Goal: Information Seeking & Learning: Learn about a topic

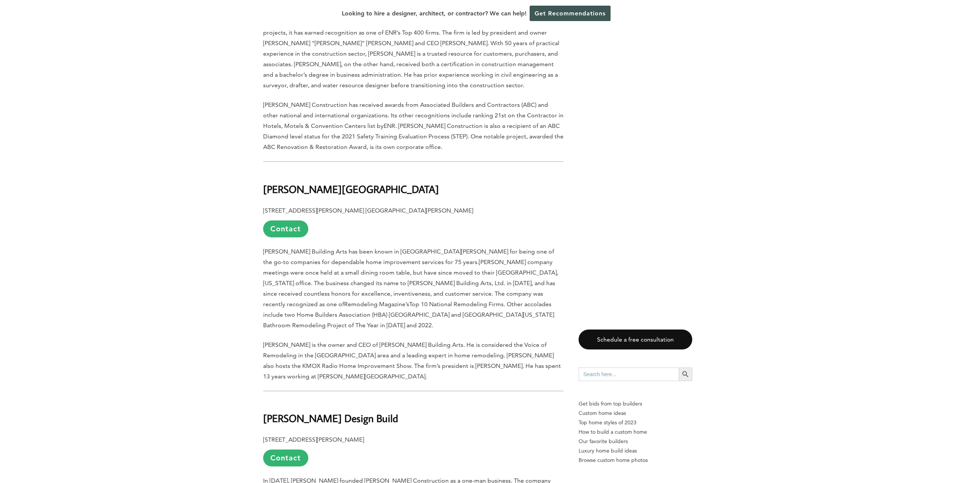
scroll to position [1430, 0]
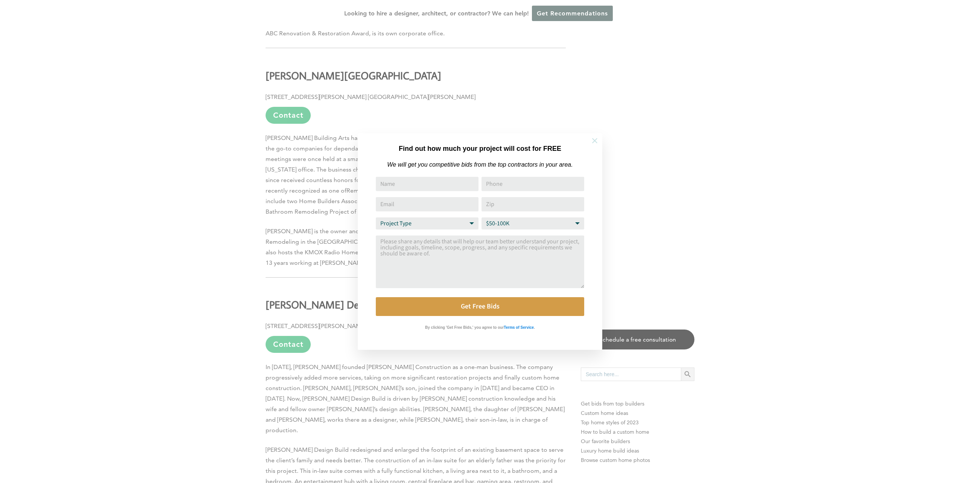
click at [596, 140] on icon at bounding box center [595, 141] width 8 height 8
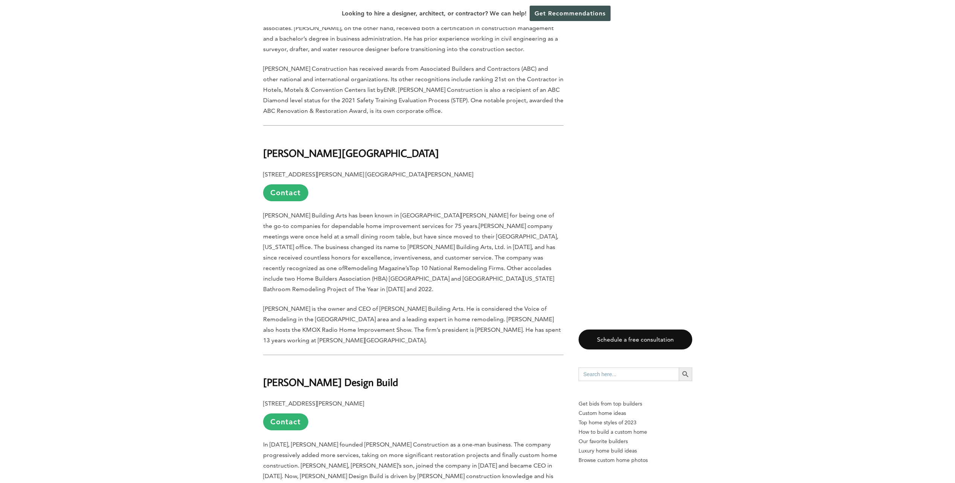
scroll to position [1280, 0]
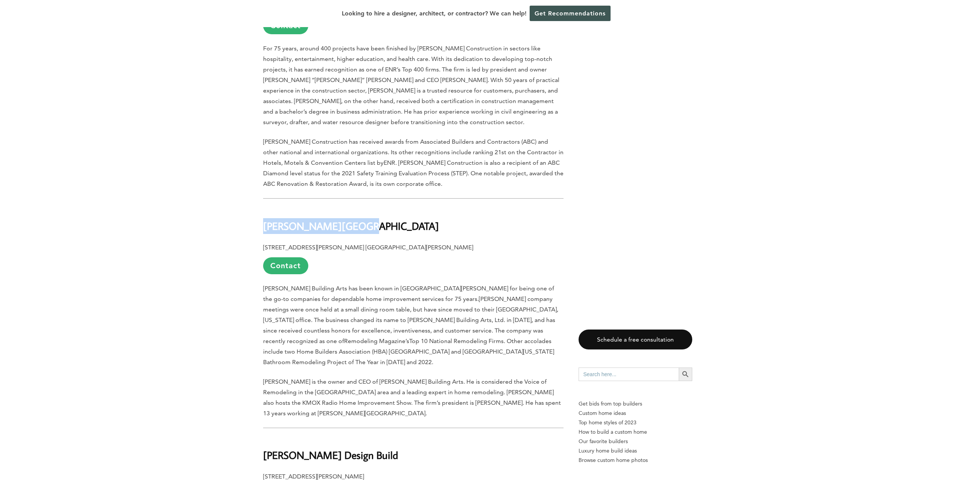
drag, startPoint x: 263, startPoint y: 196, endPoint x: 353, endPoint y: 195, distance: 90.0
click at [353, 208] on h2 "[PERSON_NAME][GEOGRAPHIC_DATA]" at bounding box center [413, 221] width 300 height 26
drag, startPoint x: 353, startPoint y: 195, endPoint x: 342, endPoint y: 193, distance: 10.6
copy b "[PERSON_NAME][GEOGRAPHIC_DATA]"
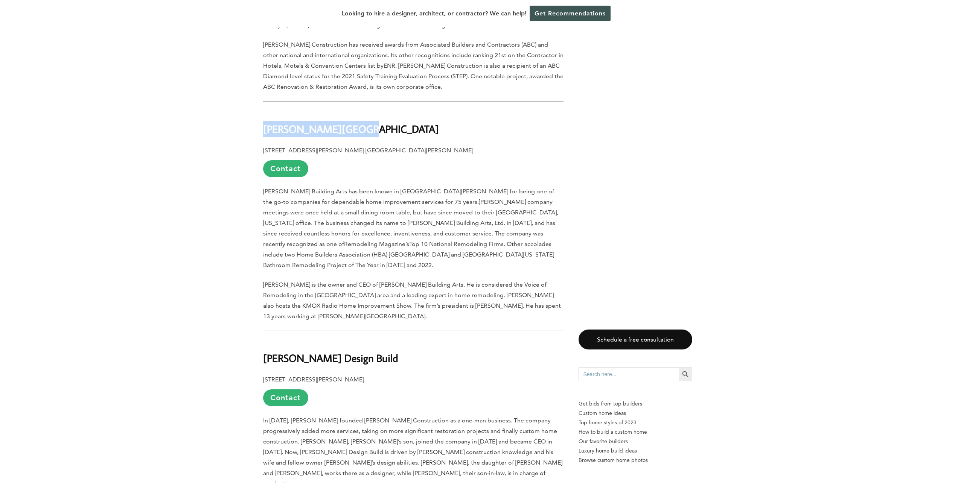
scroll to position [1355, 0]
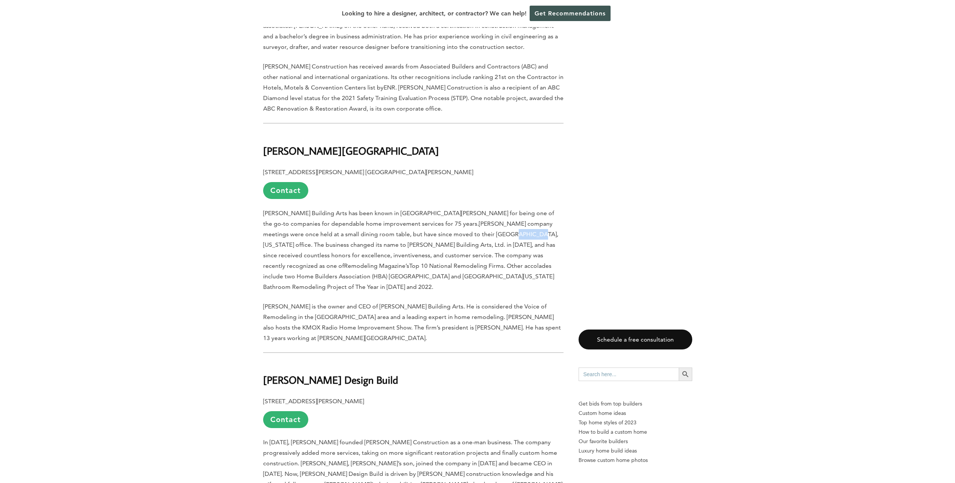
drag, startPoint x: 377, startPoint y: 203, endPoint x: 398, endPoint y: 203, distance: 20.7
click at [398, 220] on span "[PERSON_NAME] company meetings were once held at a small dining room table, but…" at bounding box center [410, 244] width 295 height 49
drag, startPoint x: 397, startPoint y: 202, endPoint x: 377, endPoint y: 203, distance: 20.3
click at [377, 220] on span "[PERSON_NAME] company meetings were once held at a small dining room table, but…" at bounding box center [410, 244] width 295 height 49
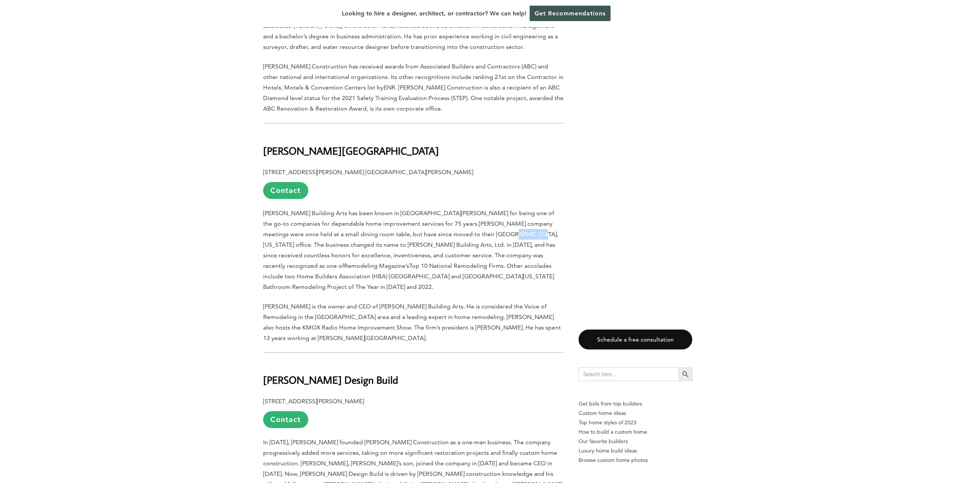
drag, startPoint x: 377, startPoint y: 203, endPoint x: 380, endPoint y: 202, distance: 3.9
copy span "[US_STATE]"
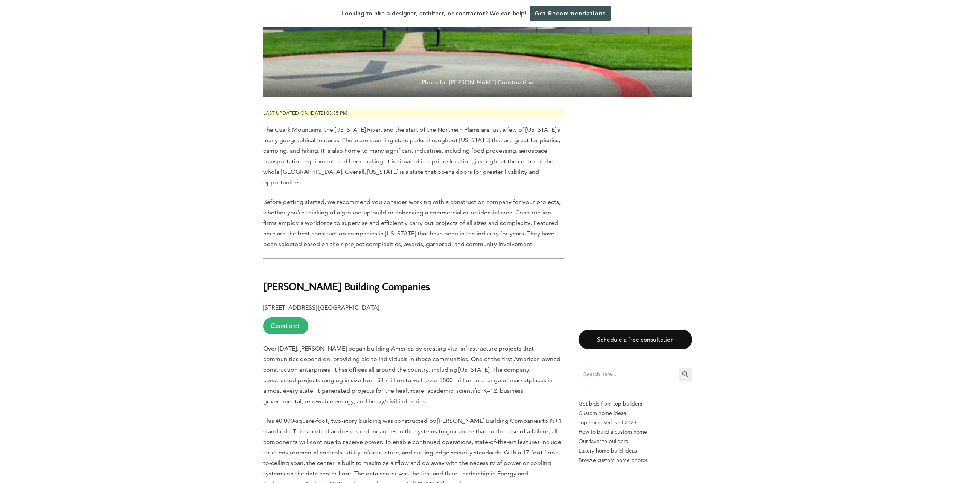
scroll to position [151, 0]
